Goal: Check status: Verify the current state of an ongoing process or item

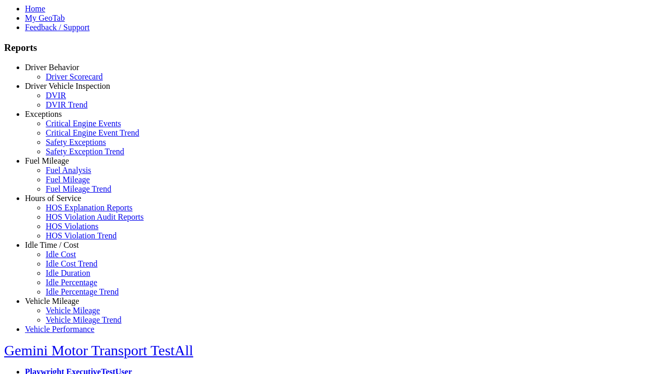
click at [60, 297] on link "Vehicle Mileage" at bounding box center [52, 301] width 54 height 9
click at [68, 315] on link "Vehicle Mileage Trend" at bounding box center [84, 319] width 76 height 9
select select "**********"
type input "**********"
